Goal: Task Accomplishment & Management: Use online tool/utility

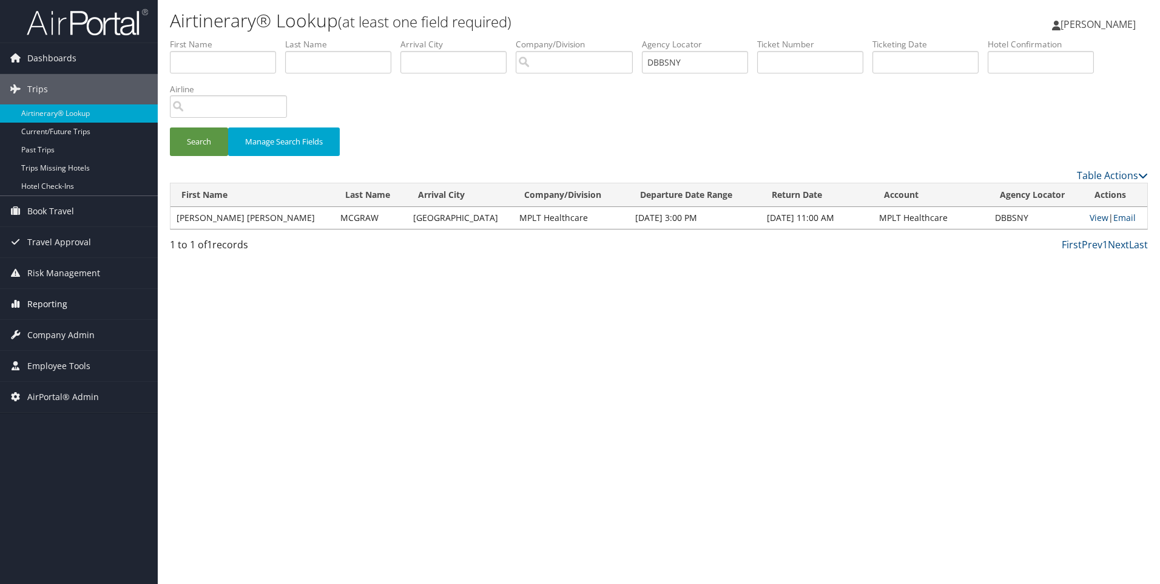
click at [44, 296] on span "Reporting" at bounding box center [47, 304] width 40 height 30
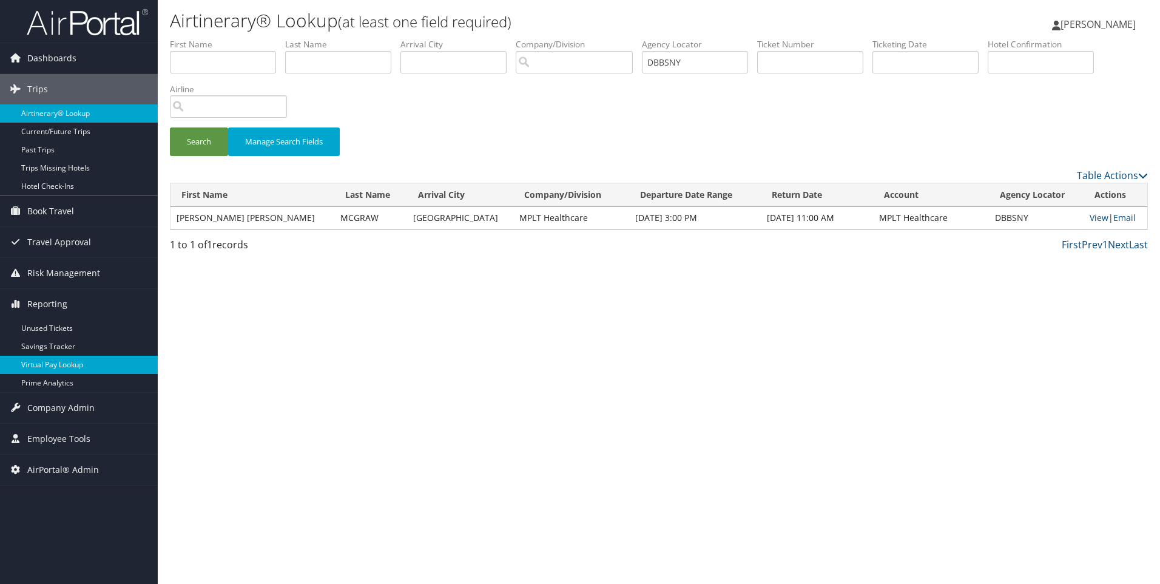
click at [60, 361] on link "Virtual Pay Lookup" at bounding box center [79, 365] width 158 height 18
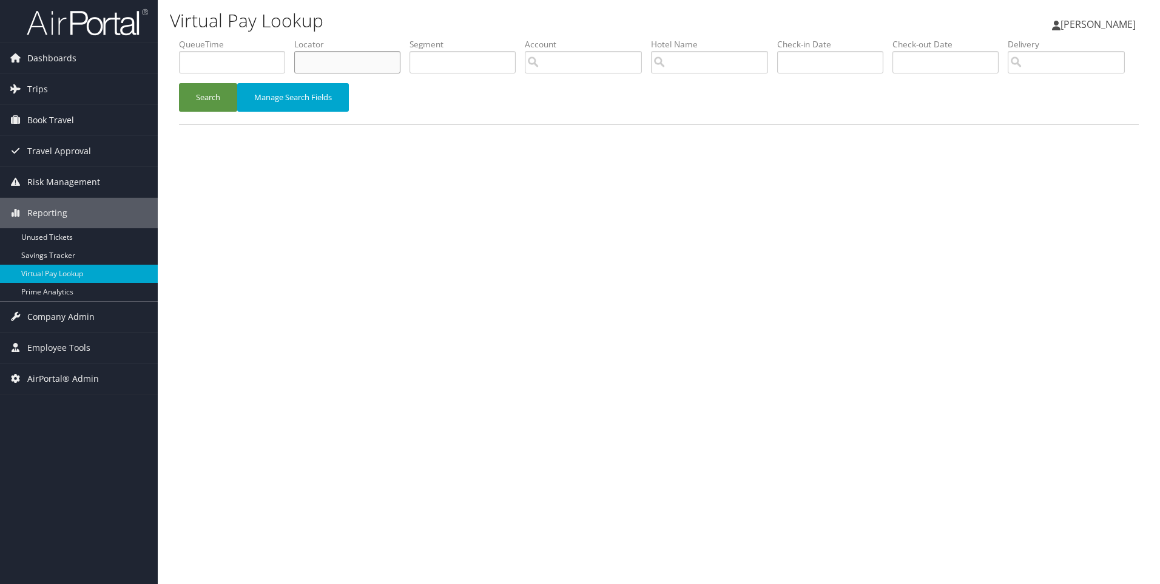
click at [354, 64] on input "text" at bounding box center [347, 62] width 106 height 22
paste input "DC5QQ2"
type input "DC5QQ2"
click at [179, 83] on button "Search" at bounding box center [208, 97] width 58 height 29
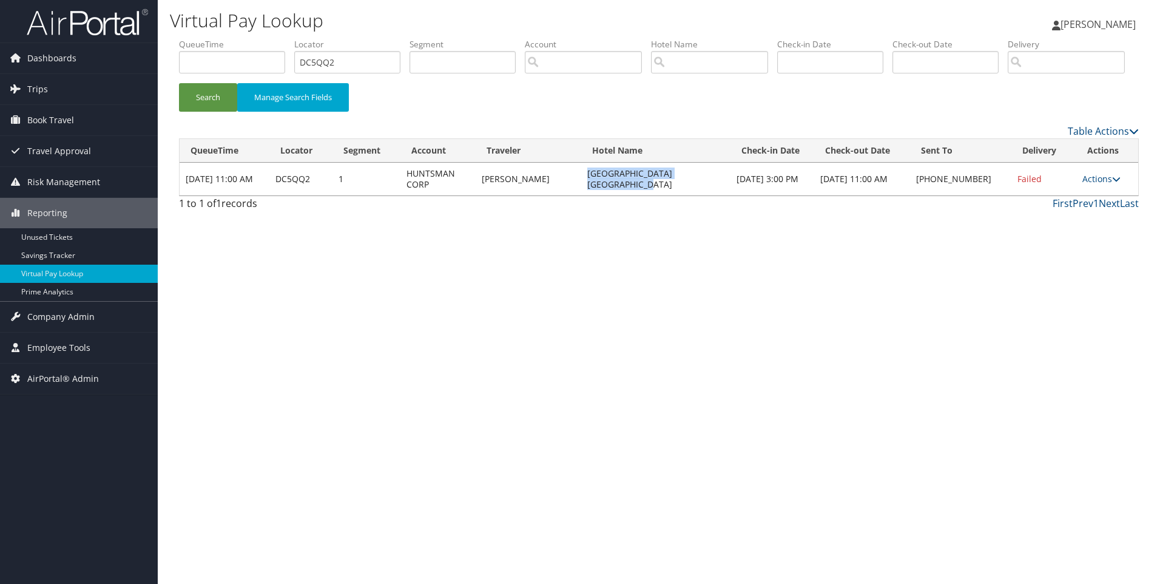
drag, startPoint x: 744, startPoint y: 227, endPoint x: 595, endPoint y: 226, distance: 148.7
click at [595, 195] on td "Hilton Garden Inn Houston Woodl" at bounding box center [655, 179] width 149 height 33
copy td "Hilton Garden Inn Houston Woodl"
click at [1104, 184] on link "Actions" at bounding box center [1102, 179] width 38 height 12
click at [1057, 207] on link "Resend" at bounding box center [1065, 196] width 104 height 21
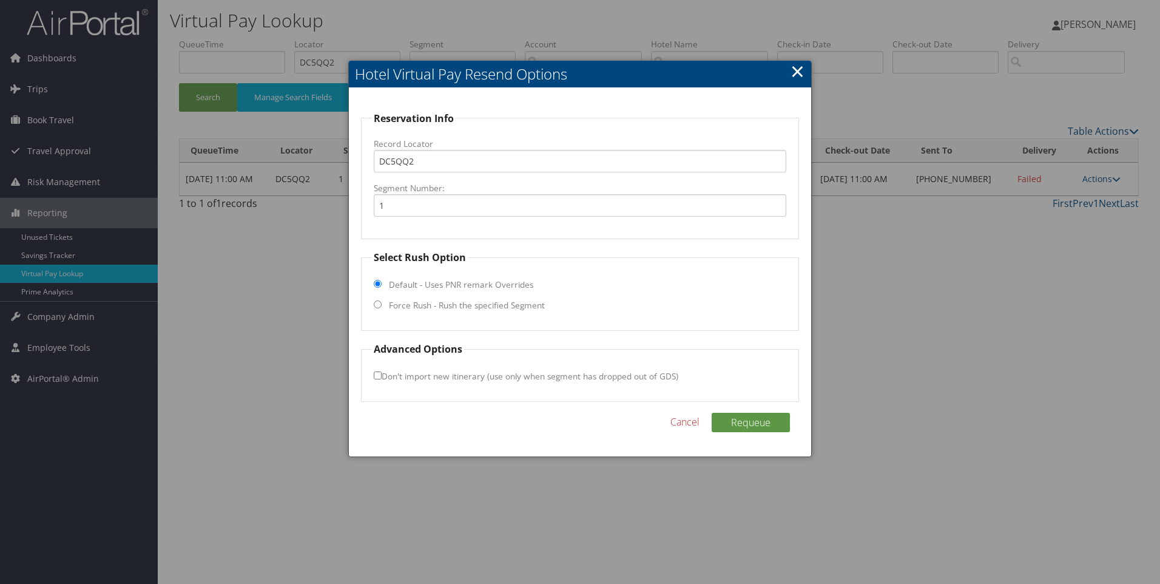
click at [457, 299] on fieldset "Select Rush Option Default - Uses PNR remark Overrides Force Rush - Rush the sp…" at bounding box center [580, 290] width 439 height 81
click at [378, 306] on input "Force Rush - Rush the specified Segment" at bounding box center [378, 304] width 8 height 8
radio input "true"
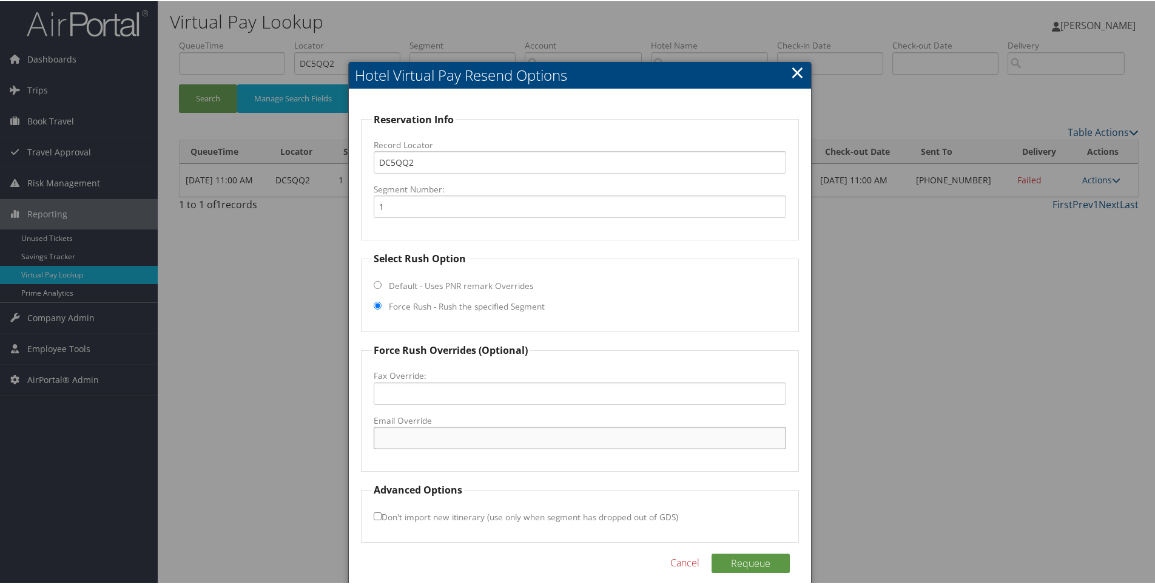
click at [385, 445] on input "Email Override" at bounding box center [580, 436] width 413 height 22
paste input "HOUWD_DS@hilton.com"
type input "HOUWD_DS@hilton.com"
click at [753, 563] on button "Requeue" at bounding box center [751, 561] width 78 height 19
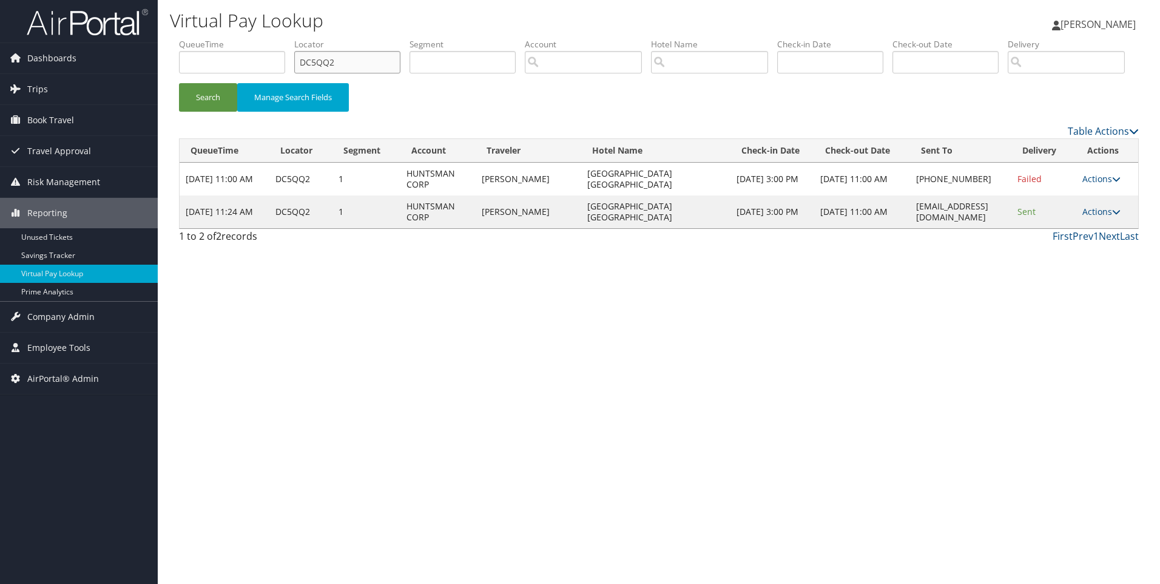
drag, startPoint x: 357, startPoint y: 58, endPoint x: 200, endPoint y: 63, distance: 157.2
click at [200, 38] on ul "QueueTime Locator DC5QQ2 Segment Account Traveler Hotel Name Check-in Date Chec…" at bounding box center [659, 38] width 960 height 0
paste input "TJ"
type input "DC5QTJ"
click at [179, 83] on button "Search" at bounding box center [208, 97] width 58 height 29
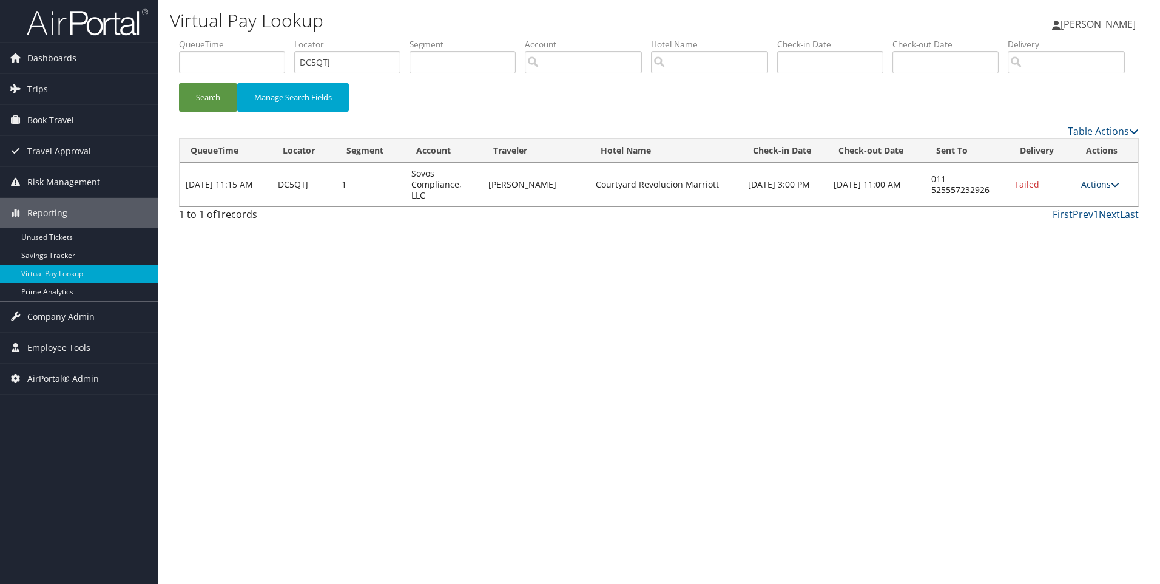
click at [1090, 190] on link "Actions" at bounding box center [1100, 184] width 38 height 12
click at [1061, 274] on link "View Itinerary" at bounding box center [1065, 264] width 104 height 21
click at [1116, 189] on icon at bounding box center [1115, 184] width 8 height 8
click at [1072, 212] on link "Resend" at bounding box center [1065, 202] width 104 height 21
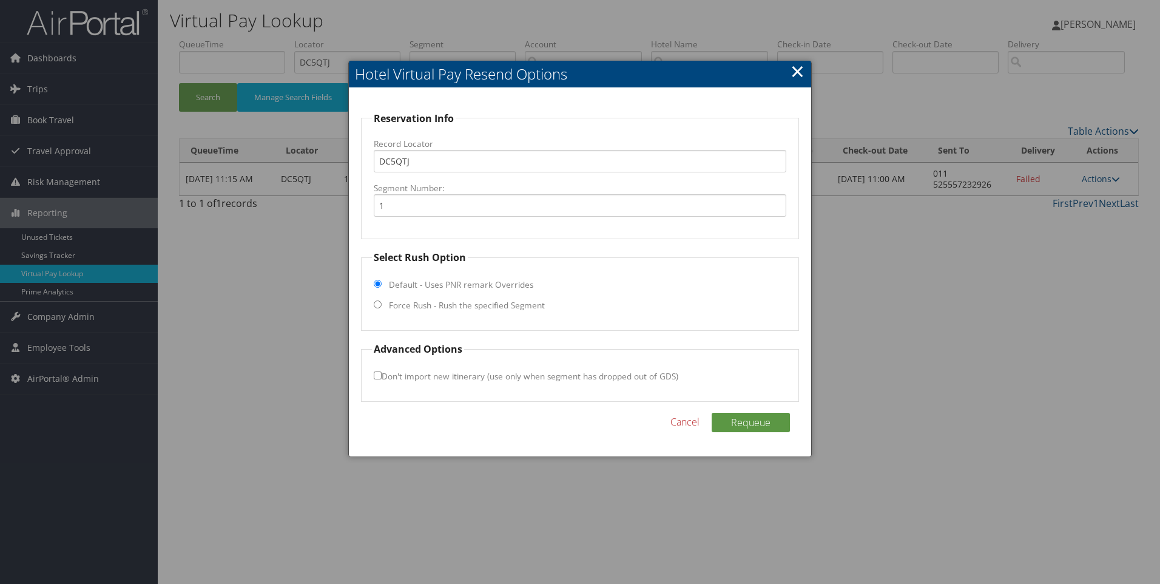
click at [376, 307] on input "Force Rush - Rush the specified Segment" at bounding box center [378, 304] width 8 height 8
radio input "true"
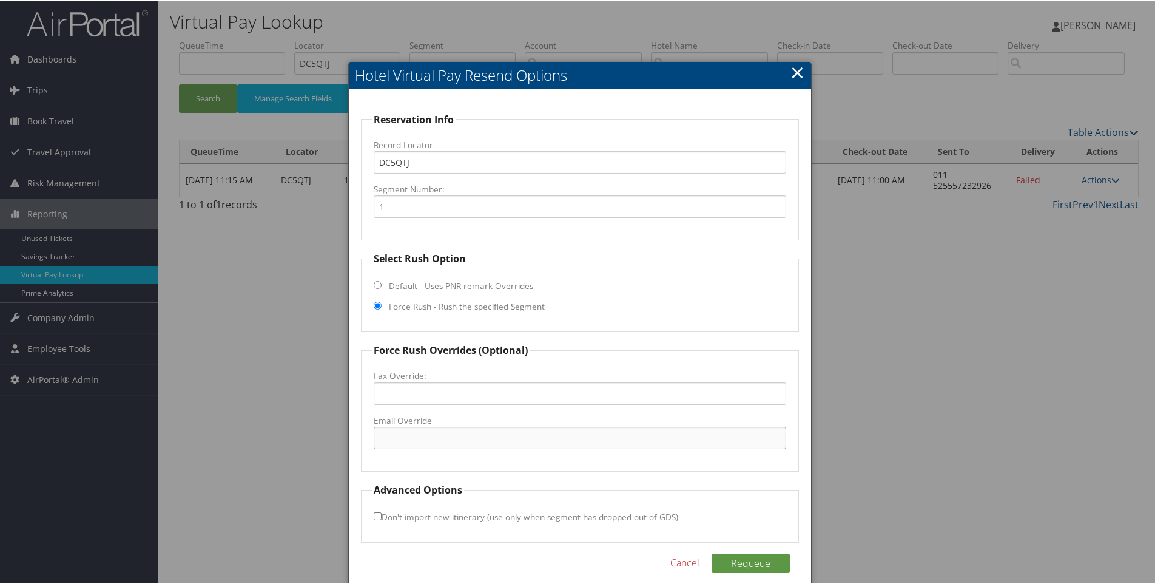
click at [410, 437] on input "Email Override" at bounding box center [580, 436] width 413 height 22
paste input "ubaldo.mora@marriott.com"
type input "ubaldo.mora@marriott.com"
click at [777, 564] on button "Requeue" at bounding box center [751, 561] width 78 height 19
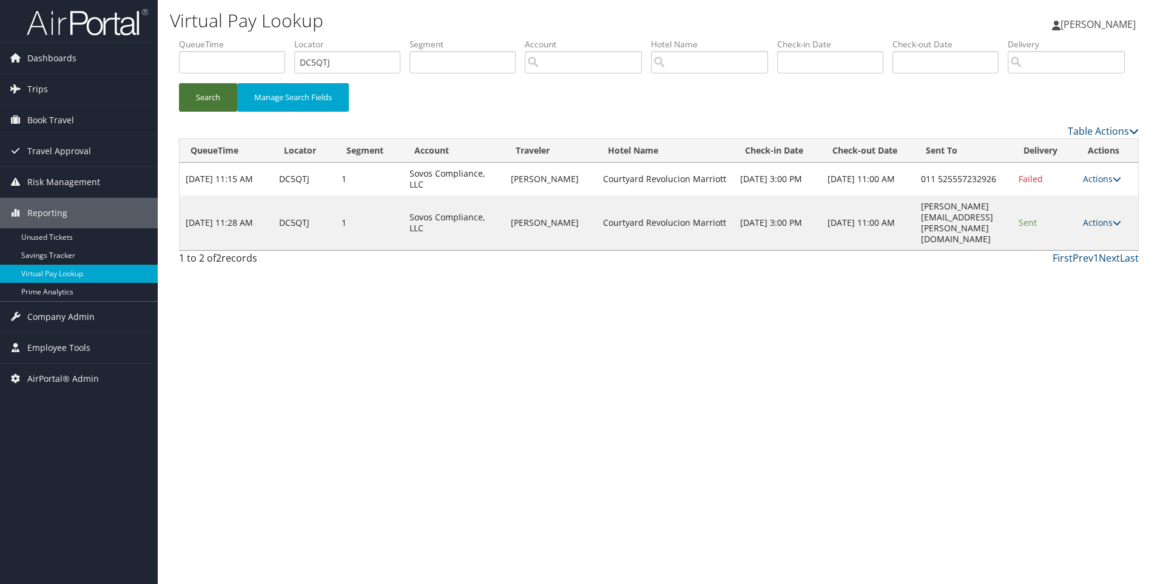
click at [228, 112] on button "Search" at bounding box center [208, 97] width 58 height 29
drag, startPoint x: 372, startPoint y: 54, endPoint x: 164, endPoint y: 80, distance: 209.2
click at [164, 80] on div "Virtual Pay Lookup Sophia Cain Sophia Cain My Settings Travel Agency Contacts L…" at bounding box center [659, 292] width 1002 height 584
paste input "CWP3P4"
type input "CWP3P4"
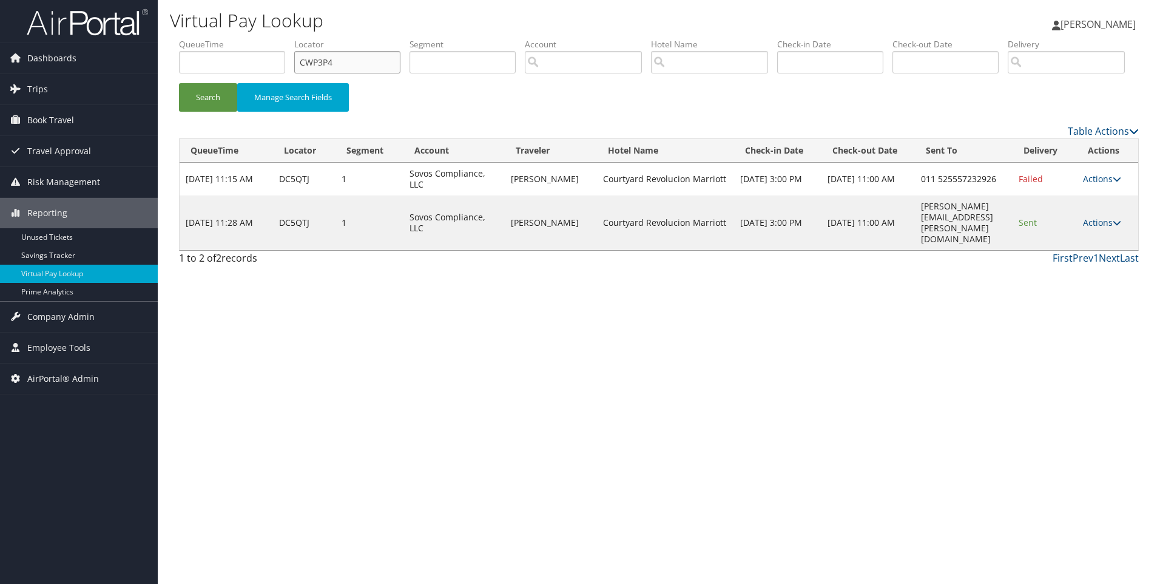
click at [179, 83] on button "Search" at bounding box center [208, 97] width 58 height 29
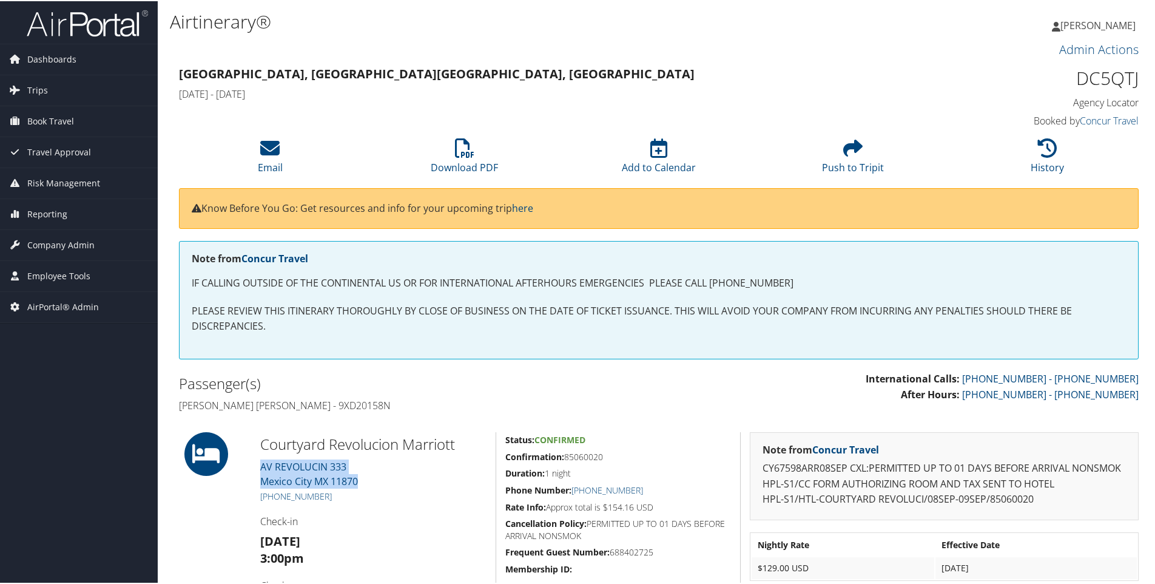
drag, startPoint x: 365, startPoint y: 479, endPoint x: 256, endPoint y: 458, distance: 111.3
click at [256, 458] on div "Courtyard Revolucion Marriott [STREET_ADDRESS] [PHONE_NUMBER] Check-in [DATE] 3…" at bounding box center [373, 542] width 245 height 222
copy link "[STREET_ADDRESS]"
